Goal: Find specific page/section: Find specific page/section

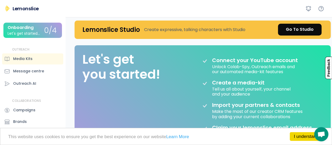
scroll to position [6, 0]
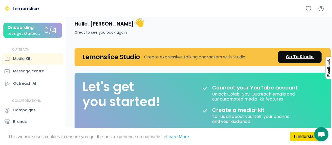
click at [294, 60] on link "Go To Studio" at bounding box center [300, 57] width 44 height 12
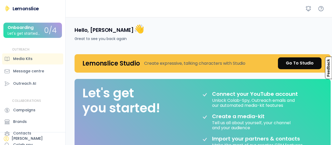
scroll to position [6, 0]
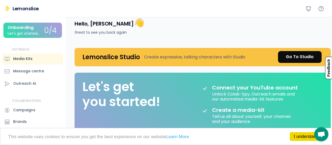
click at [32, 57] on div "Media Kits" at bounding box center [22, 59] width 19 height 6
click at [22, 58] on div "Media Kits" at bounding box center [22, 59] width 19 height 6
drag, startPoint x: 22, startPoint y: 58, endPoint x: 17, endPoint y: 75, distance: 17.9
click at [17, 75] on div "OUTREACH Media Kits Message centre Outreach AI" at bounding box center [32, 68] width 61 height 42
click at [17, 75] on div "Message centre" at bounding box center [32, 71] width 61 height 11
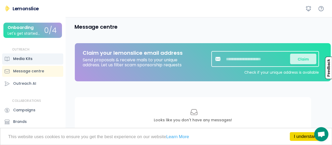
click at [24, 58] on div "Media Kits" at bounding box center [22, 59] width 19 height 6
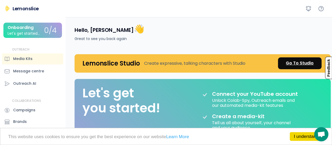
click at [289, 61] on div "Go To Studio" at bounding box center [300, 63] width 28 height 6
